Goal: Task Accomplishment & Management: Complete application form

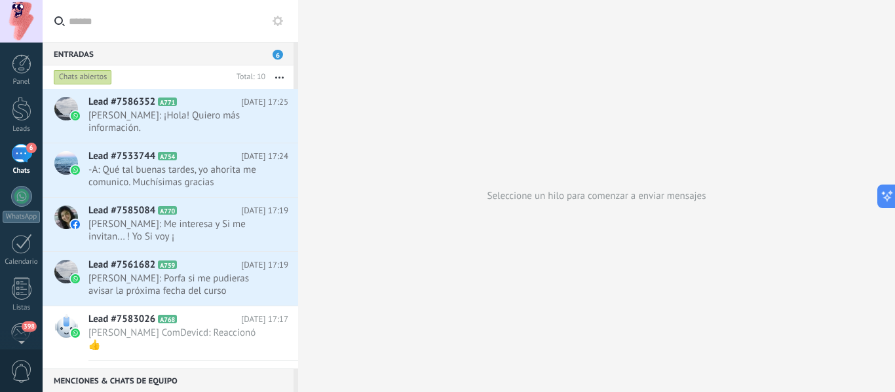
click at [20, 134] on div "Panel Leads 6 Chats WhatsApp Clientes" at bounding box center [21, 278] width 43 height 448
click at [18, 147] on div "6" at bounding box center [21, 153] width 21 height 19
click at [135, 229] on span "[PERSON_NAME]: Me interesa y Si me invitan... ! Yo Si voy ¡" at bounding box center [175, 230] width 175 height 25
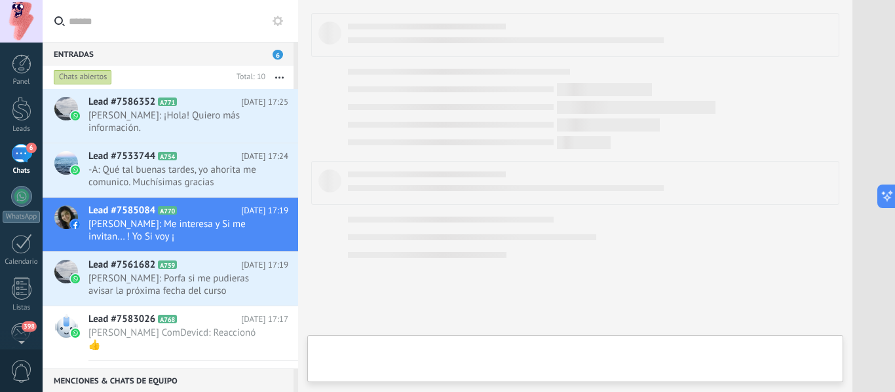
type textarea "**********"
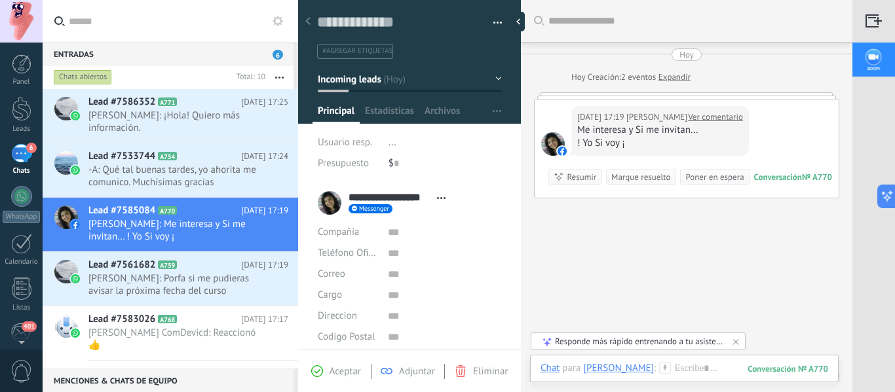
click at [680, 74] on link "Expandir" at bounding box center [674, 77] width 32 height 13
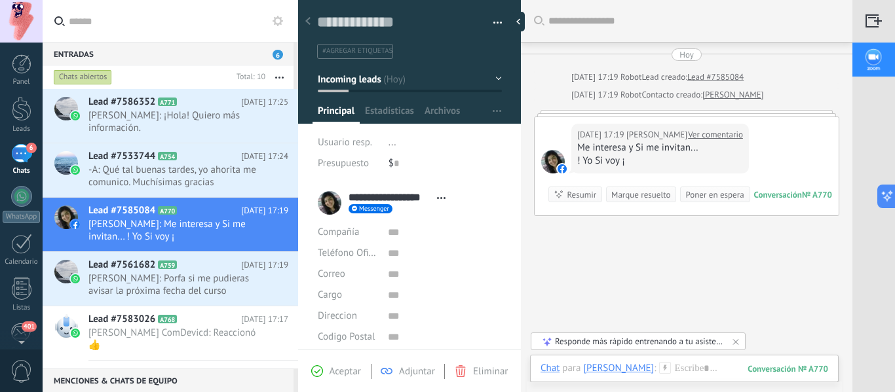
click at [744, 95] on link "[PERSON_NAME]" at bounding box center [732, 94] width 61 height 13
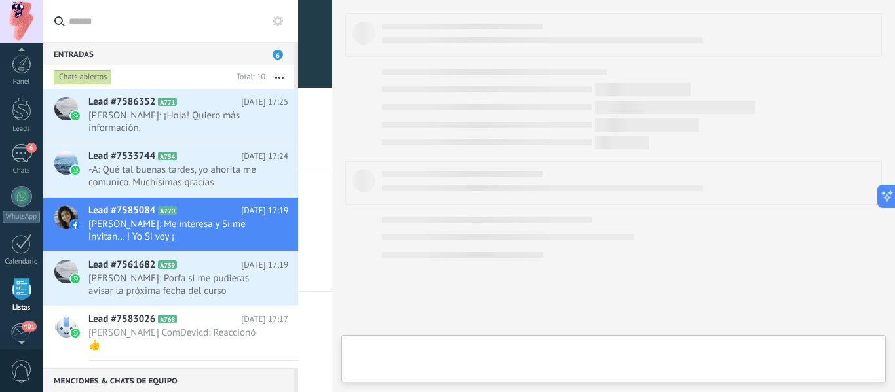
scroll to position [81, 0]
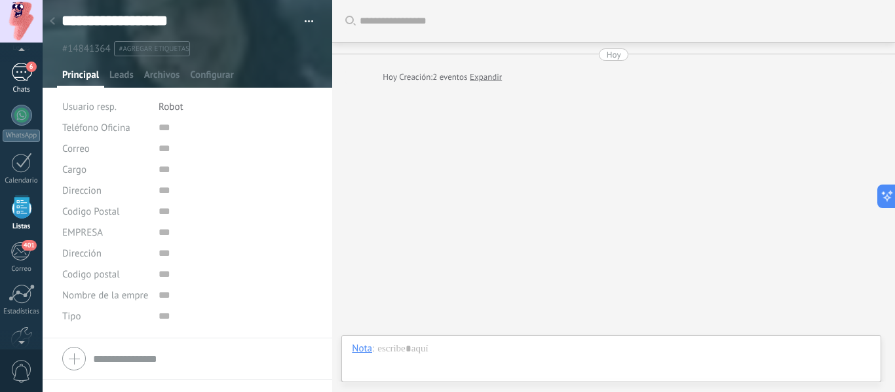
drag, startPoint x: 20, startPoint y: 83, endPoint x: 21, endPoint y: 91, distance: 7.9
click at [20, 84] on link "6 Chats" at bounding box center [21, 78] width 43 height 31
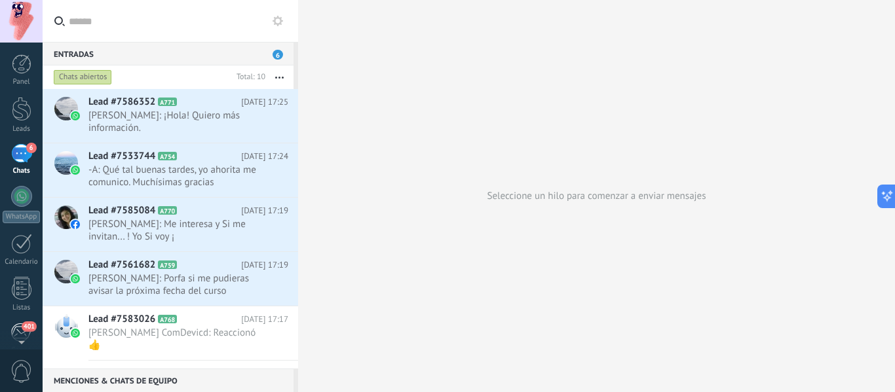
click at [15, 326] on div "401" at bounding box center [21, 333] width 22 height 20
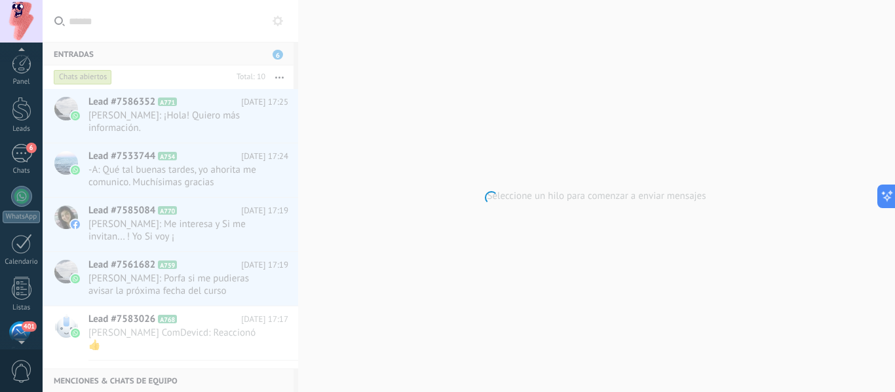
scroll to position [127, 0]
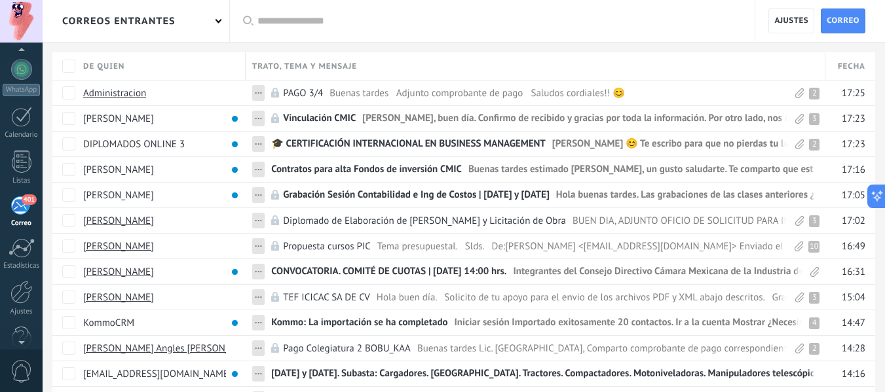
click at [176, 27] on div "correos entrantes" at bounding box center [136, 21] width 187 height 42
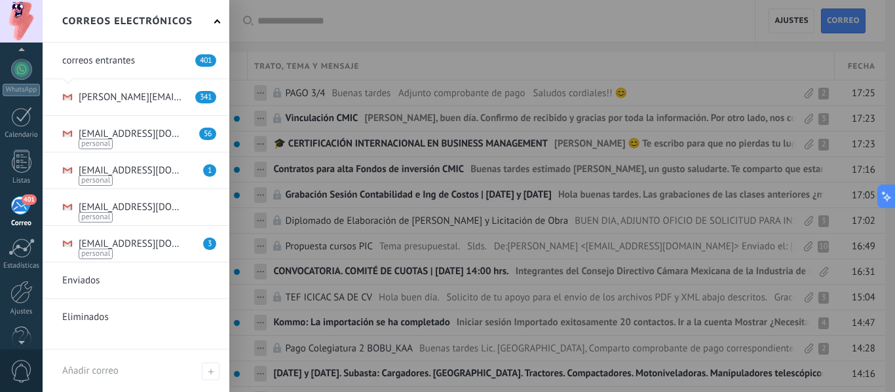
click at [160, 93] on link at bounding box center [136, 97] width 187 height 36
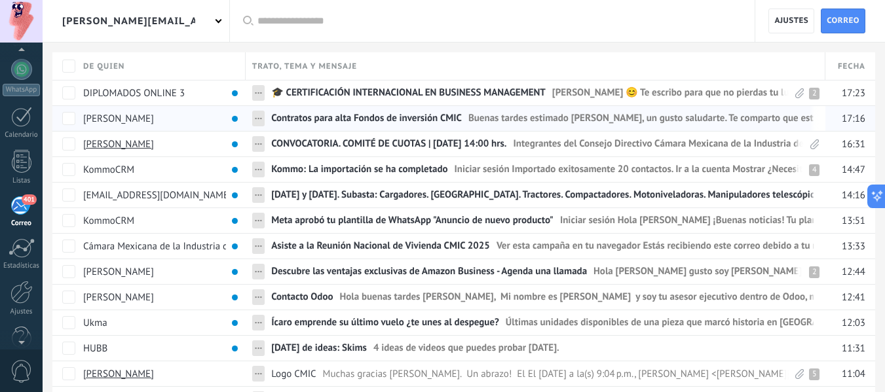
click at [390, 116] on span "Contratos para alta Fondos de inversión CMIC" at bounding box center [366, 121] width 191 height 19
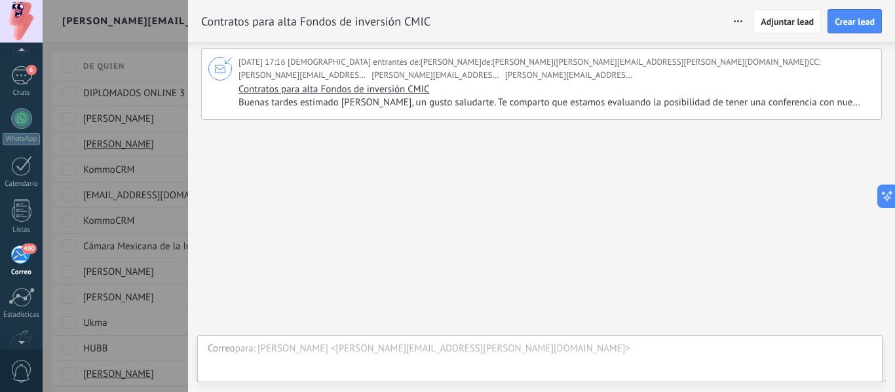
click at [15, 18] on div at bounding box center [21, 21] width 43 height 43
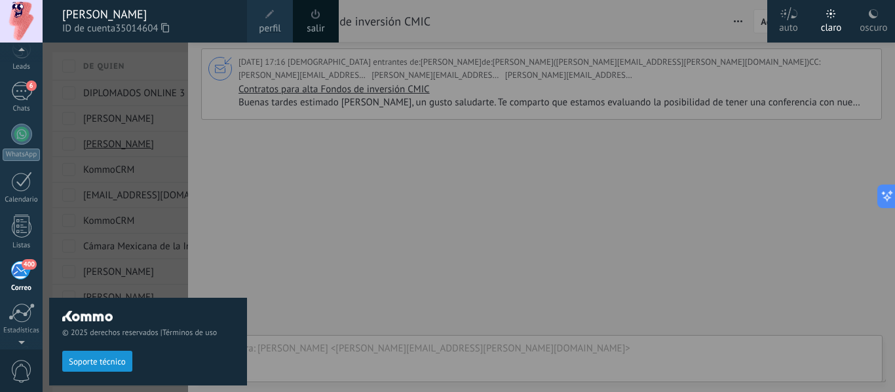
scroll to position [127, 0]
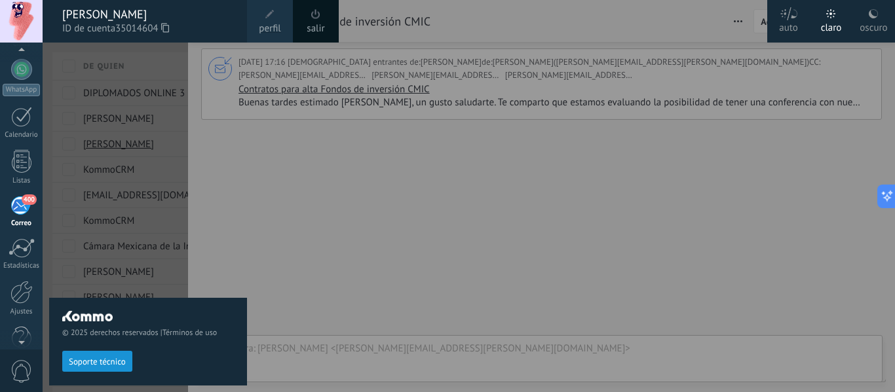
click at [864, 12] on div "oscuro" at bounding box center [874, 26] width 28 height 34
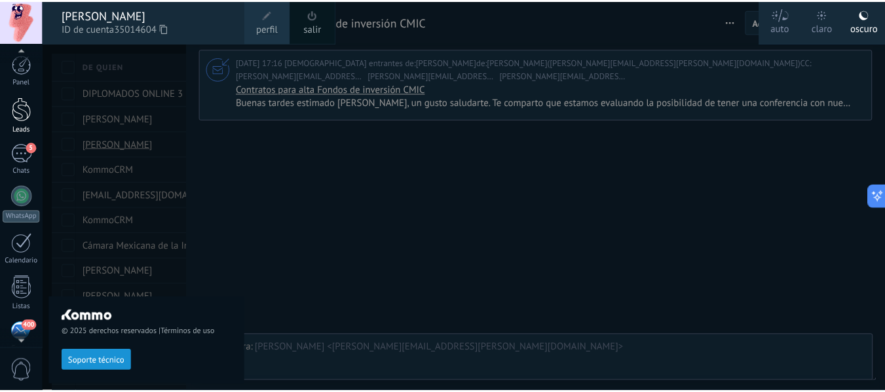
scroll to position [153, 0]
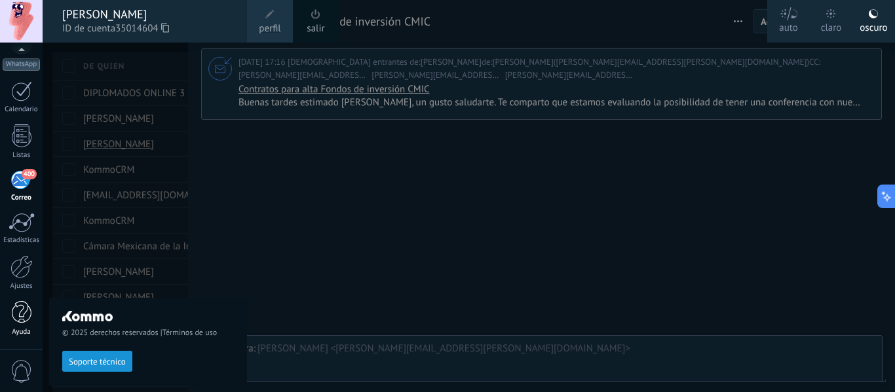
click at [14, 322] on div at bounding box center [22, 312] width 20 height 23
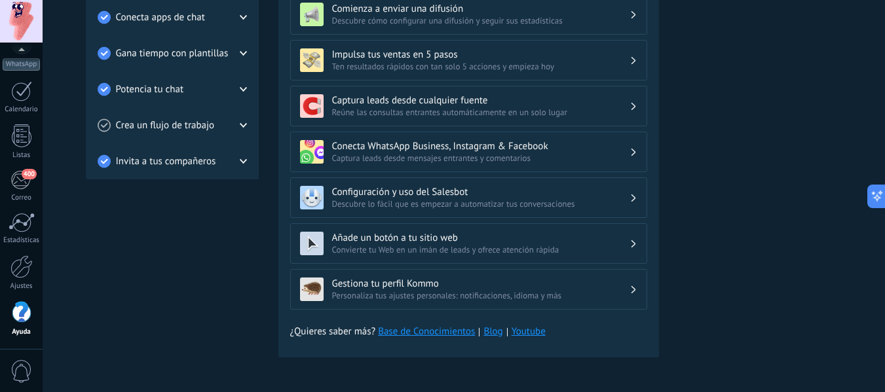
scroll to position [418, 0]
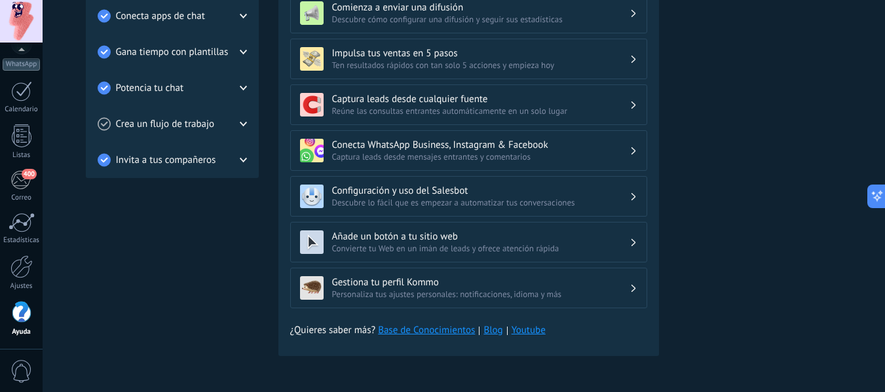
click at [140, 246] on div "Tutoriales de inicio Leads Inbox Salesbot Checklist de inicio rápido Progresso …" at bounding box center [172, 8] width 173 height 729
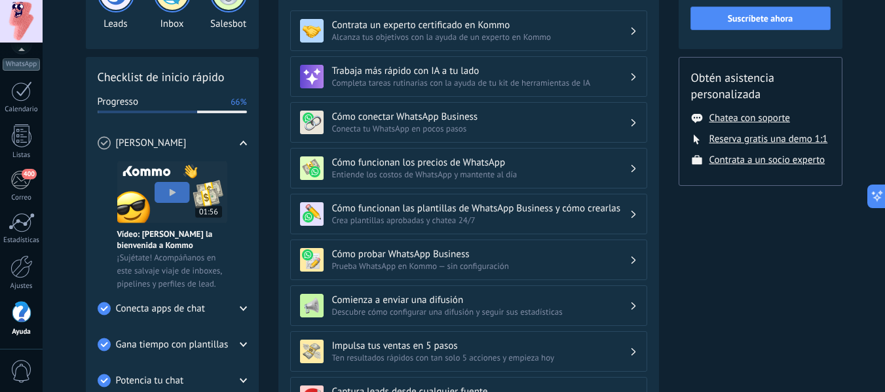
scroll to position [0, 0]
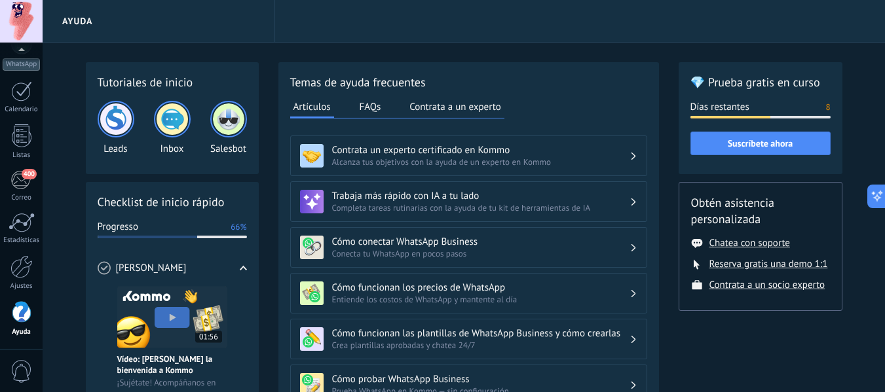
click at [455, 104] on button "Contrata a un experto" at bounding box center [455, 107] width 98 height 20
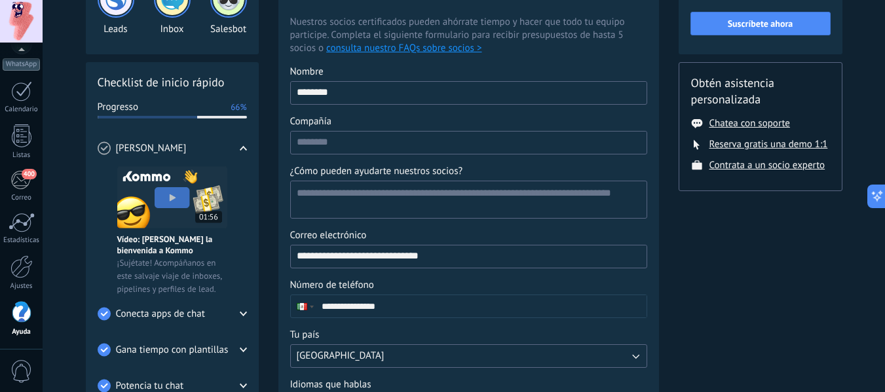
scroll to position [131, 0]
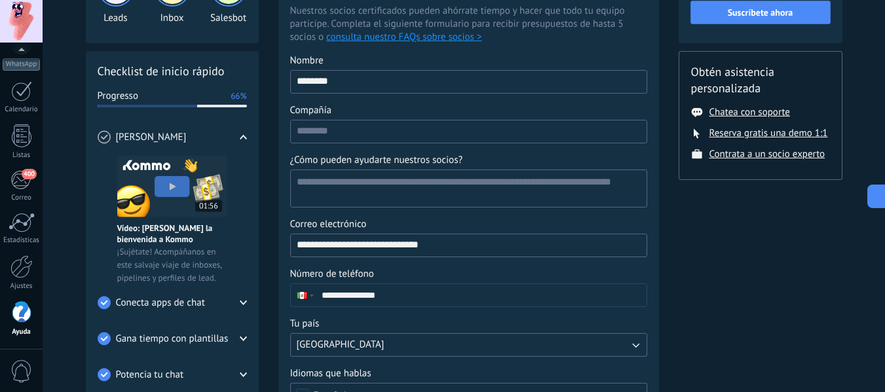
click at [351, 111] on div "Compañía" at bounding box center [468, 110] width 357 height 13
click at [351, 121] on input "Compañía" at bounding box center [469, 131] width 356 height 21
click at [340, 130] on input "Compañía" at bounding box center [469, 131] width 356 height 21
type input "****"
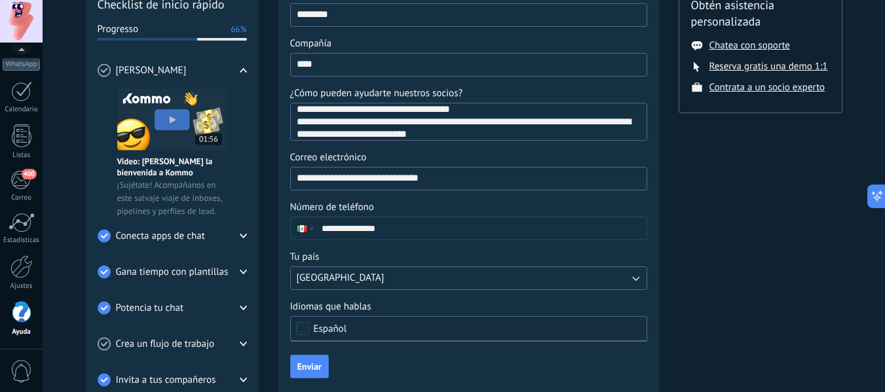
scroll to position [262, 0]
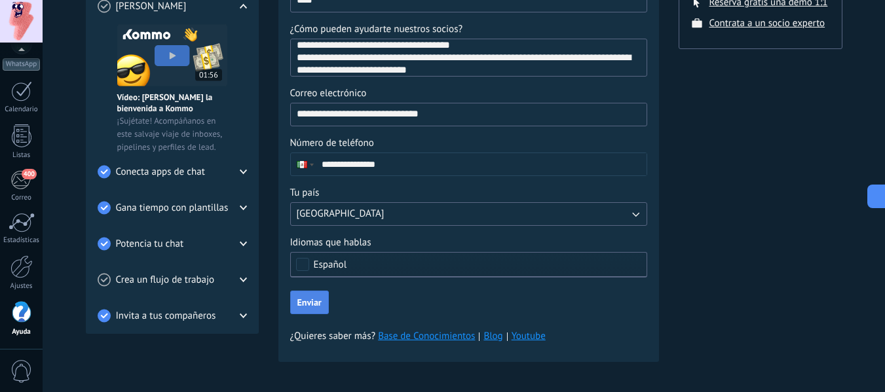
type textarea "**********"
click at [309, 292] on button "Enviar" at bounding box center [309, 303] width 39 height 24
click at [309, 303] on button "submit" at bounding box center [301, 303] width 22 height 24
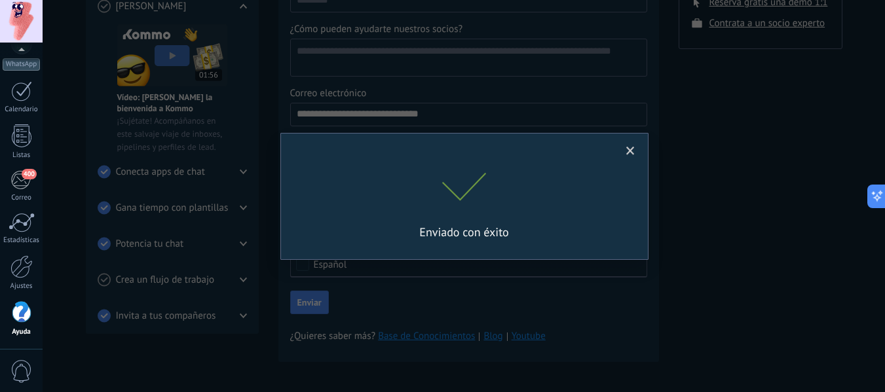
scroll to position [0, 0]
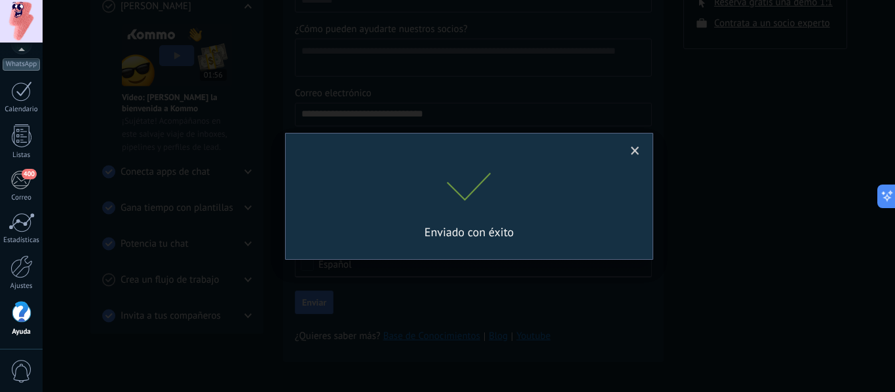
click at [632, 150] on span at bounding box center [635, 151] width 9 height 9
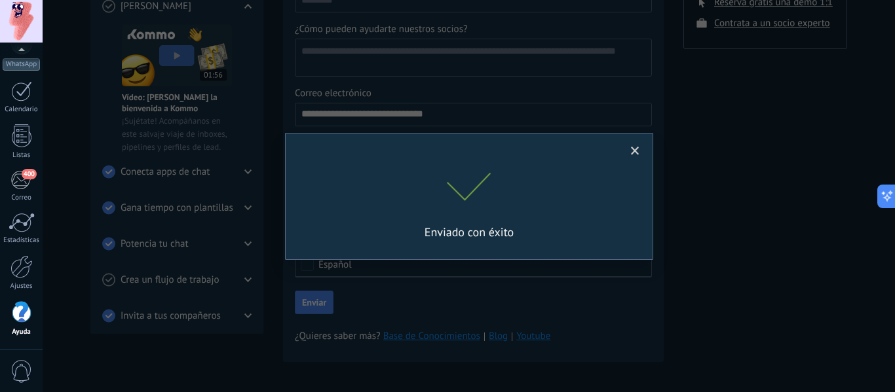
click at [635, 145] on span at bounding box center [635, 151] width 22 height 22
